Goal: Task Accomplishment & Management: Manage account settings

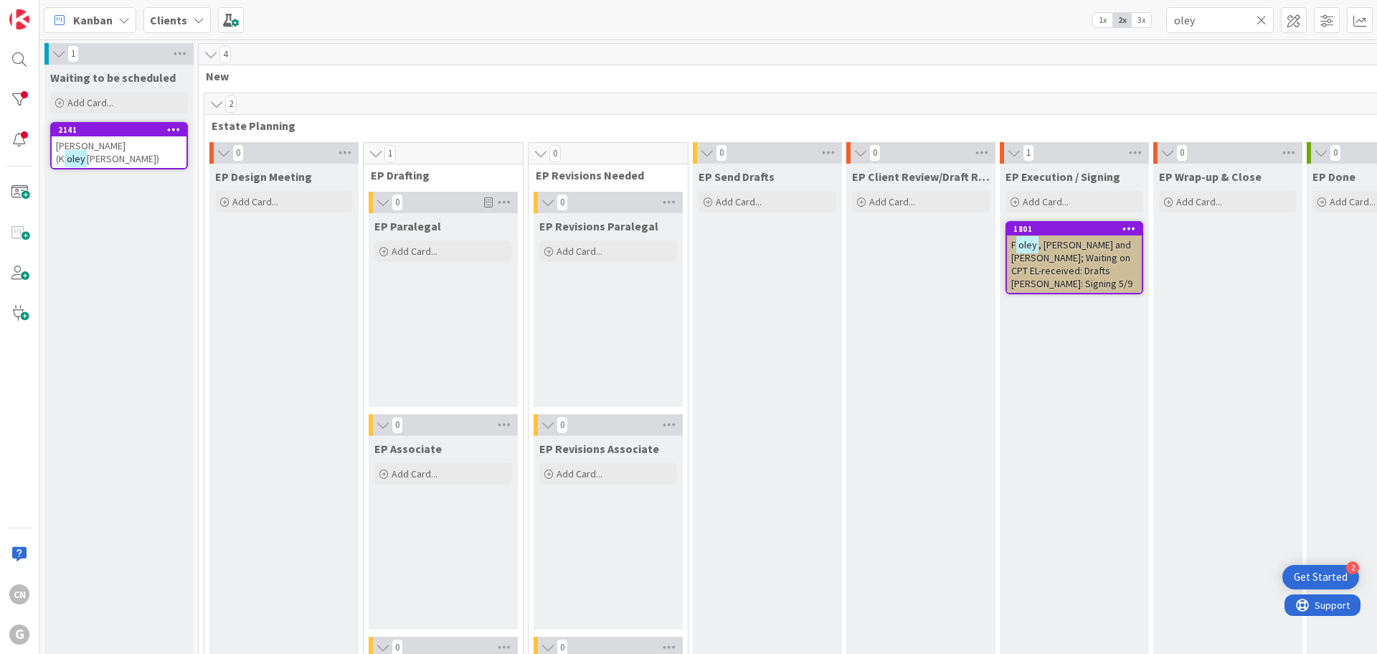
scroll to position [2079, 0]
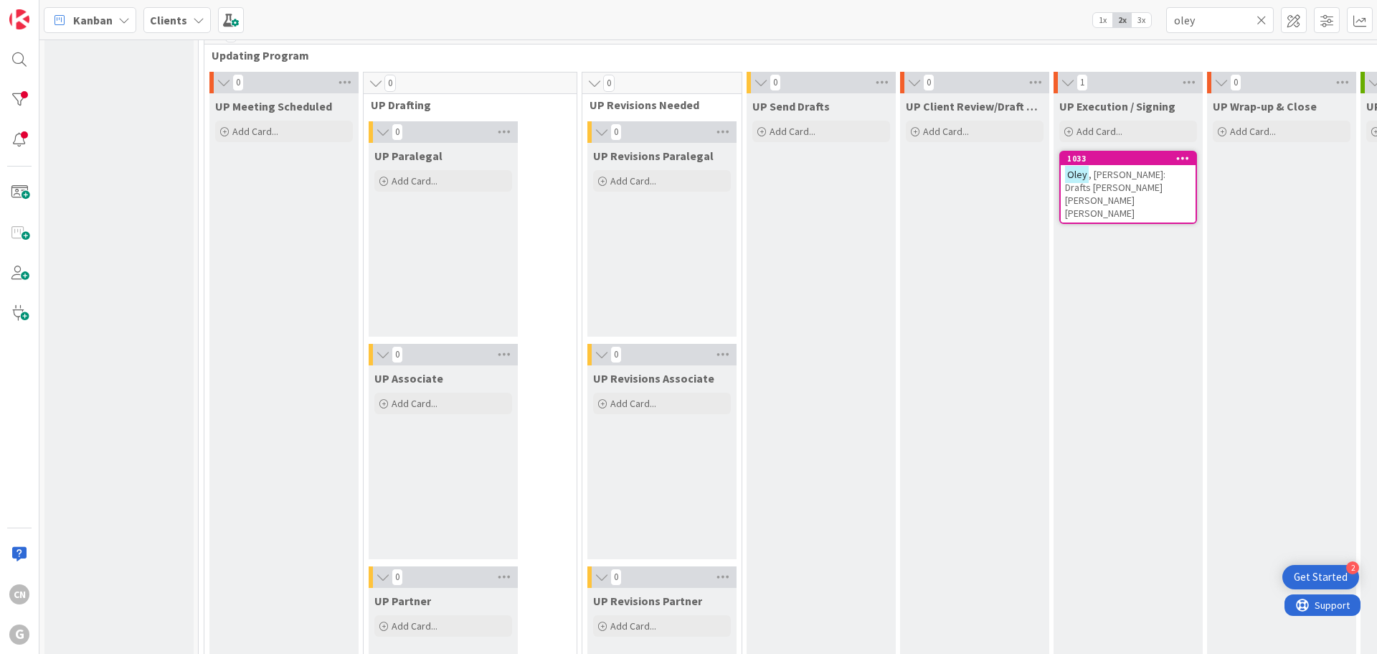
click at [981, 334] on div "UP Client Review/Draft Review Meeting Add Card..." at bounding box center [974, 552] width 149 height 918
click at [1077, 186] on div "Oley , Arlene J.: Drafts Cindy Chris Brad" at bounding box center [1128, 193] width 135 height 57
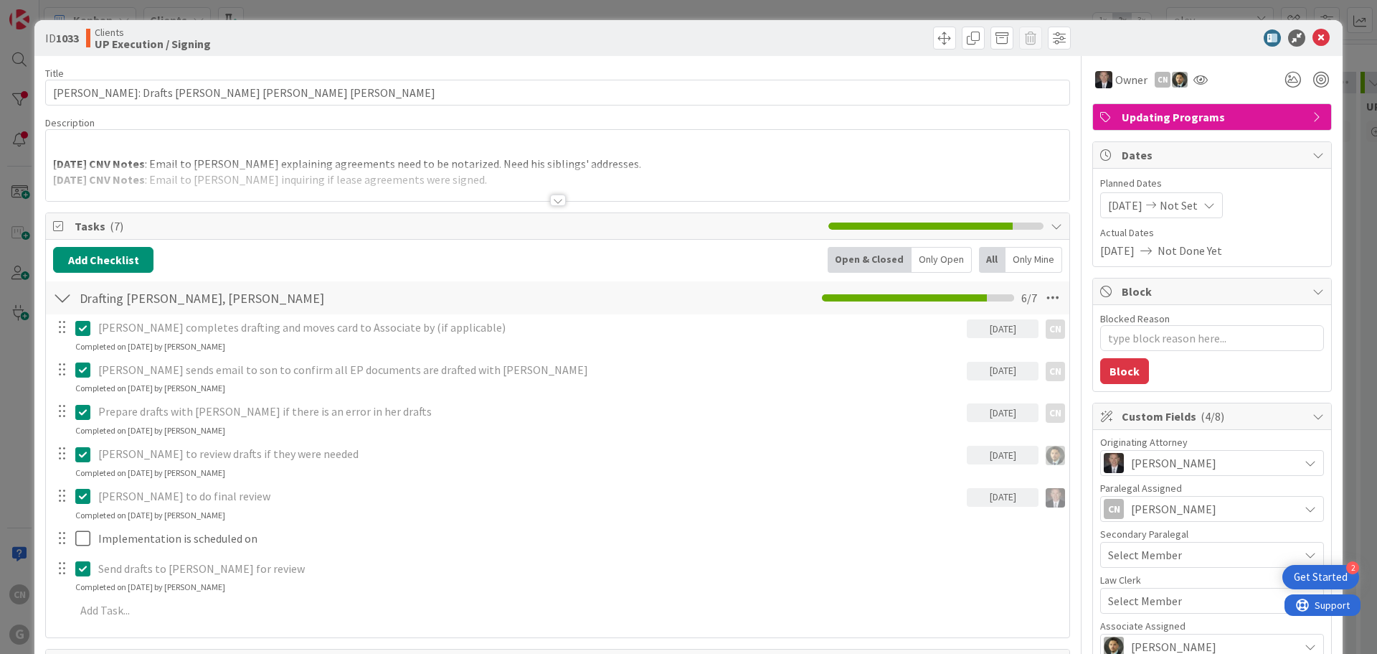
type textarea "x"
drag, startPoint x: 1312, startPoint y: 39, endPoint x: 1308, endPoint y: 22, distance: 17.7
click at [1313, 40] on icon at bounding box center [1321, 37] width 17 height 17
